Goal: Book appointment/travel/reservation

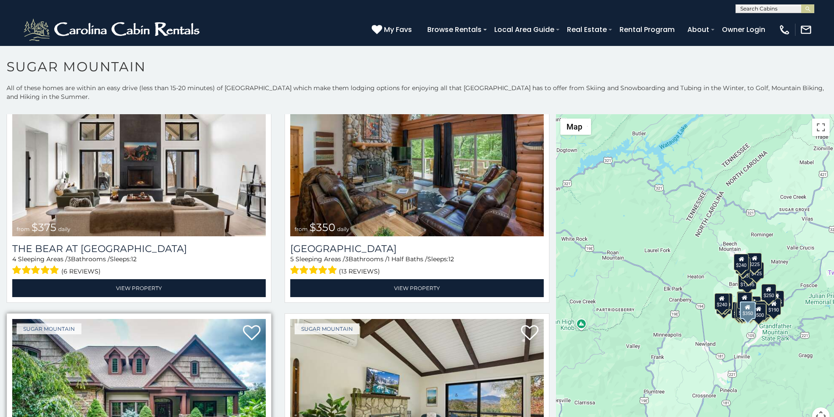
scroll to position [128, 0]
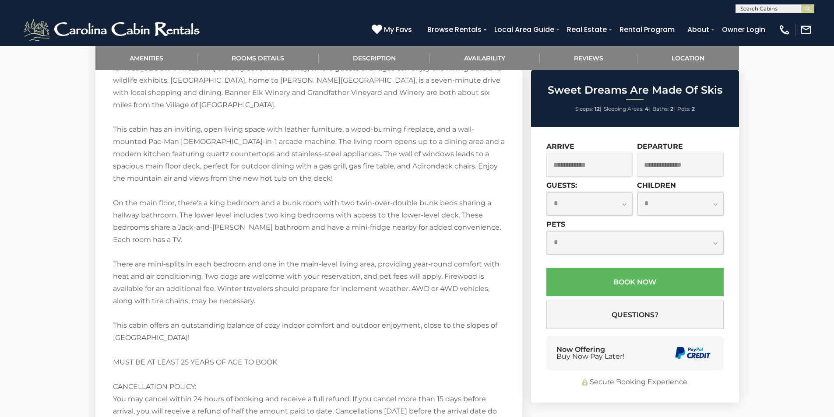
scroll to position [1117, 0]
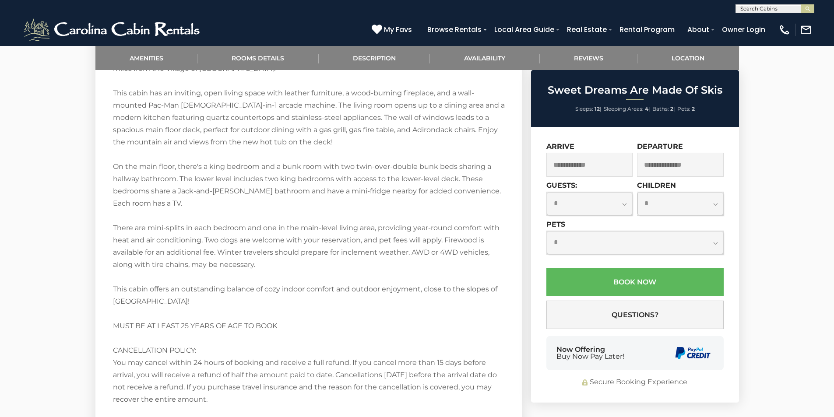
click at [564, 346] on div "Now Offering Buy Now Pay Later!" at bounding box center [591, 353] width 68 height 14
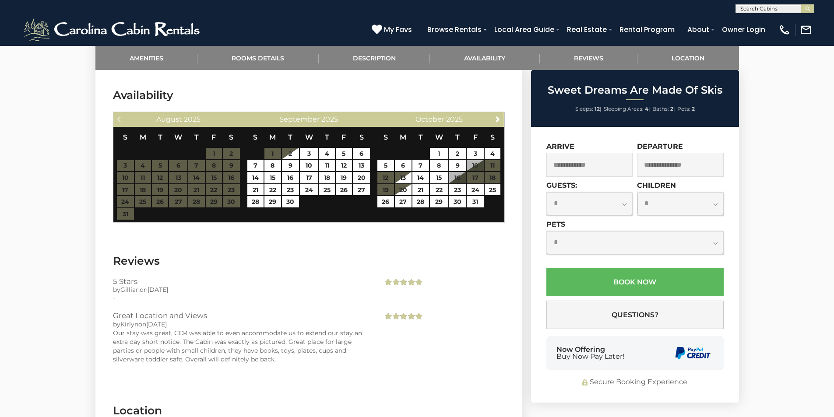
scroll to position [1497, 0]
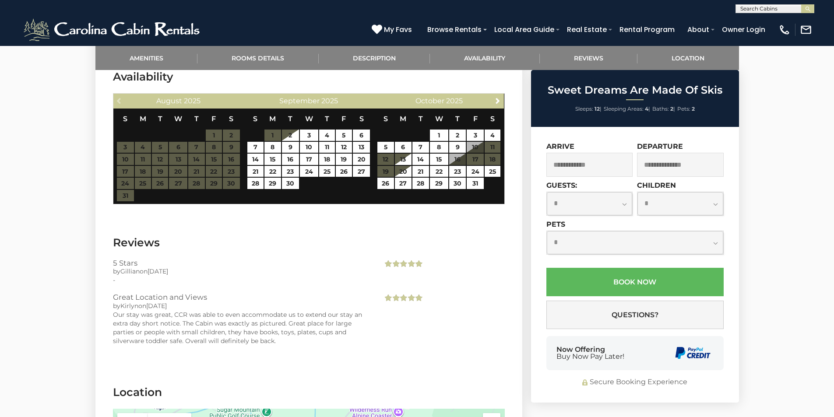
click at [647, 330] on div "**********" at bounding box center [635, 265] width 208 height 276
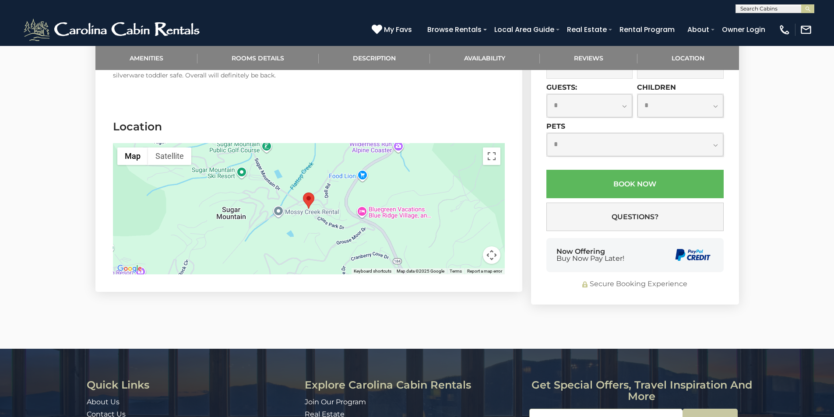
scroll to position [1767, 0]
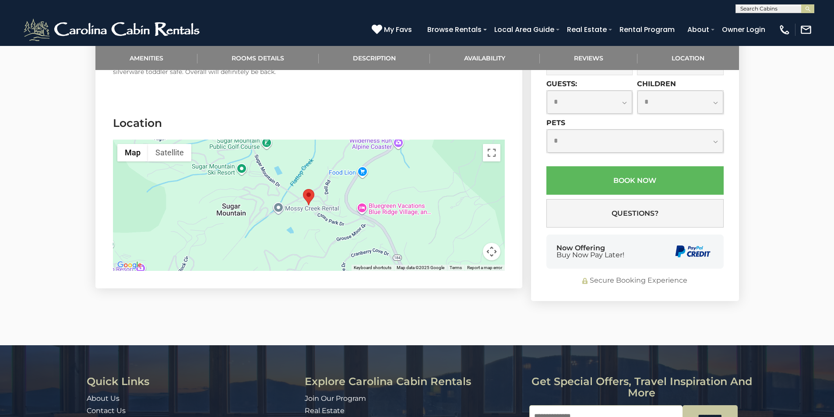
click at [808, 11] on img "submit" at bounding box center [808, 9] width 7 height 7
